Goal: Task Accomplishment & Management: Complete application form

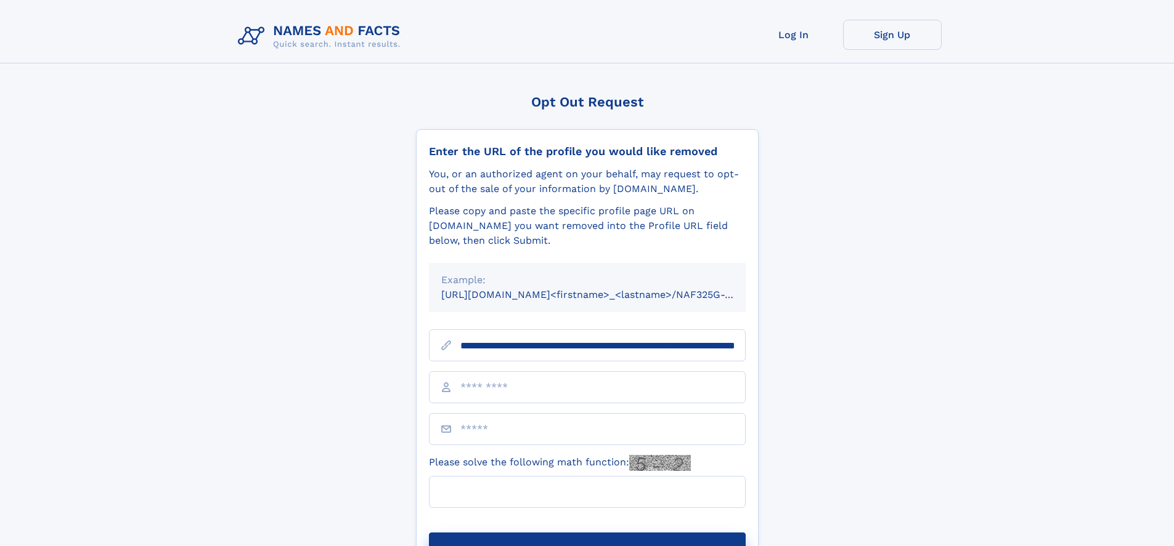
scroll to position [0, 131]
type input "**********"
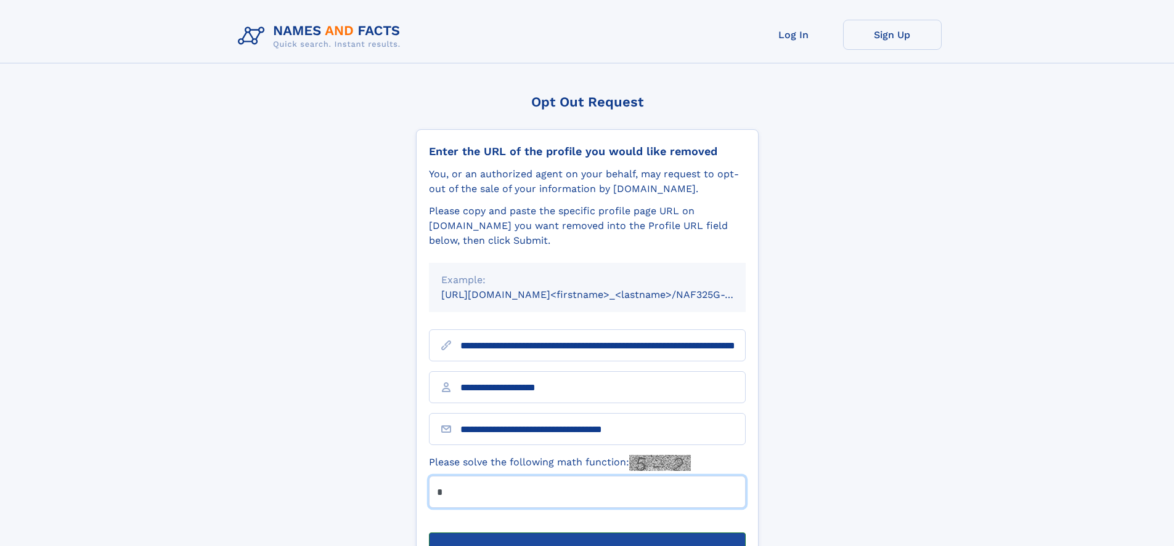
type input "*"
click at [587, 533] on button "Submit Opt Out Request" at bounding box center [587, 552] width 317 height 39
